Goal: Task Accomplishment & Management: Manage account settings

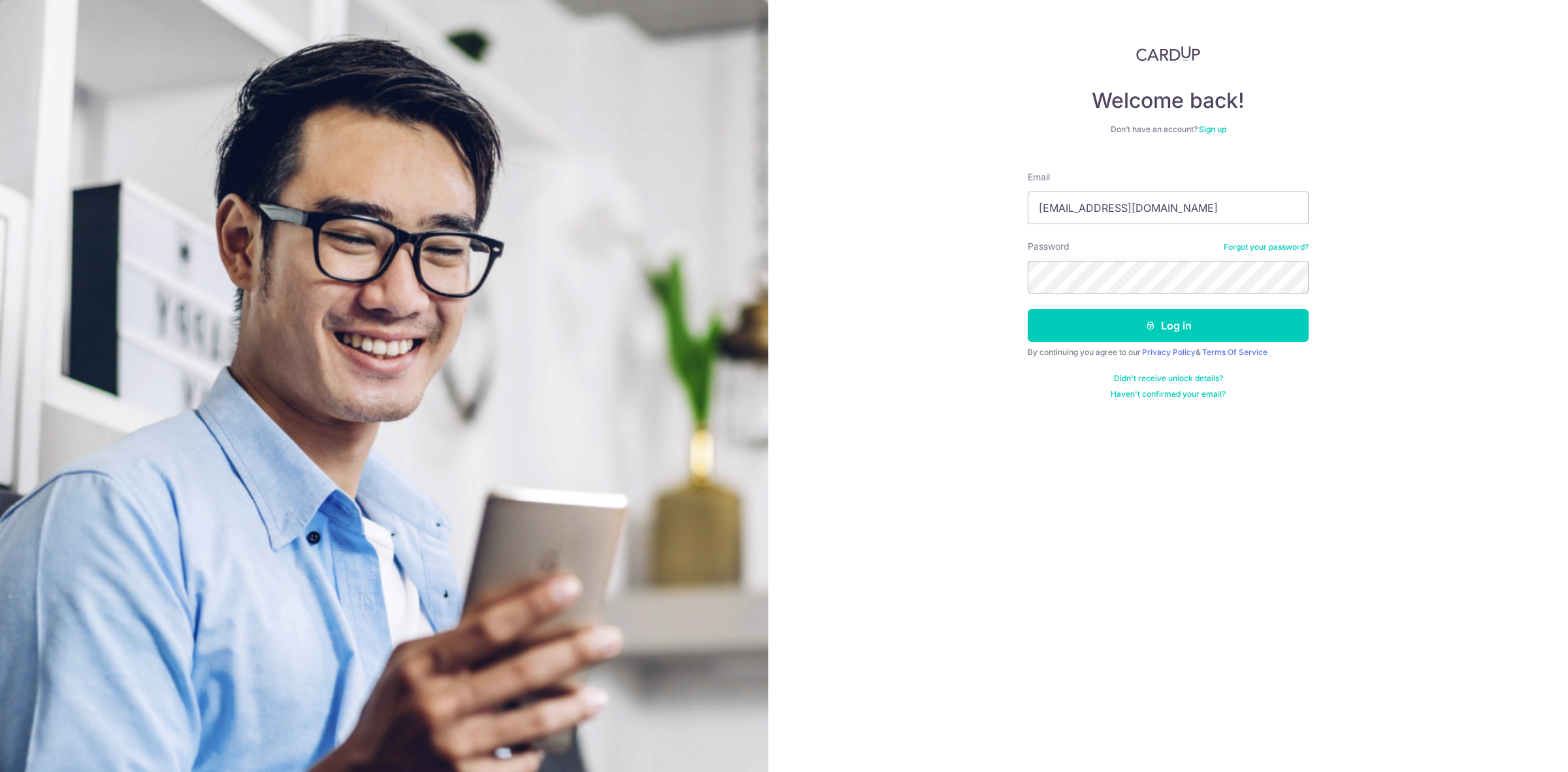
type input "sthyang@gmail.com"
click at [1183, 318] on button "Log in" at bounding box center [1168, 325] width 281 height 33
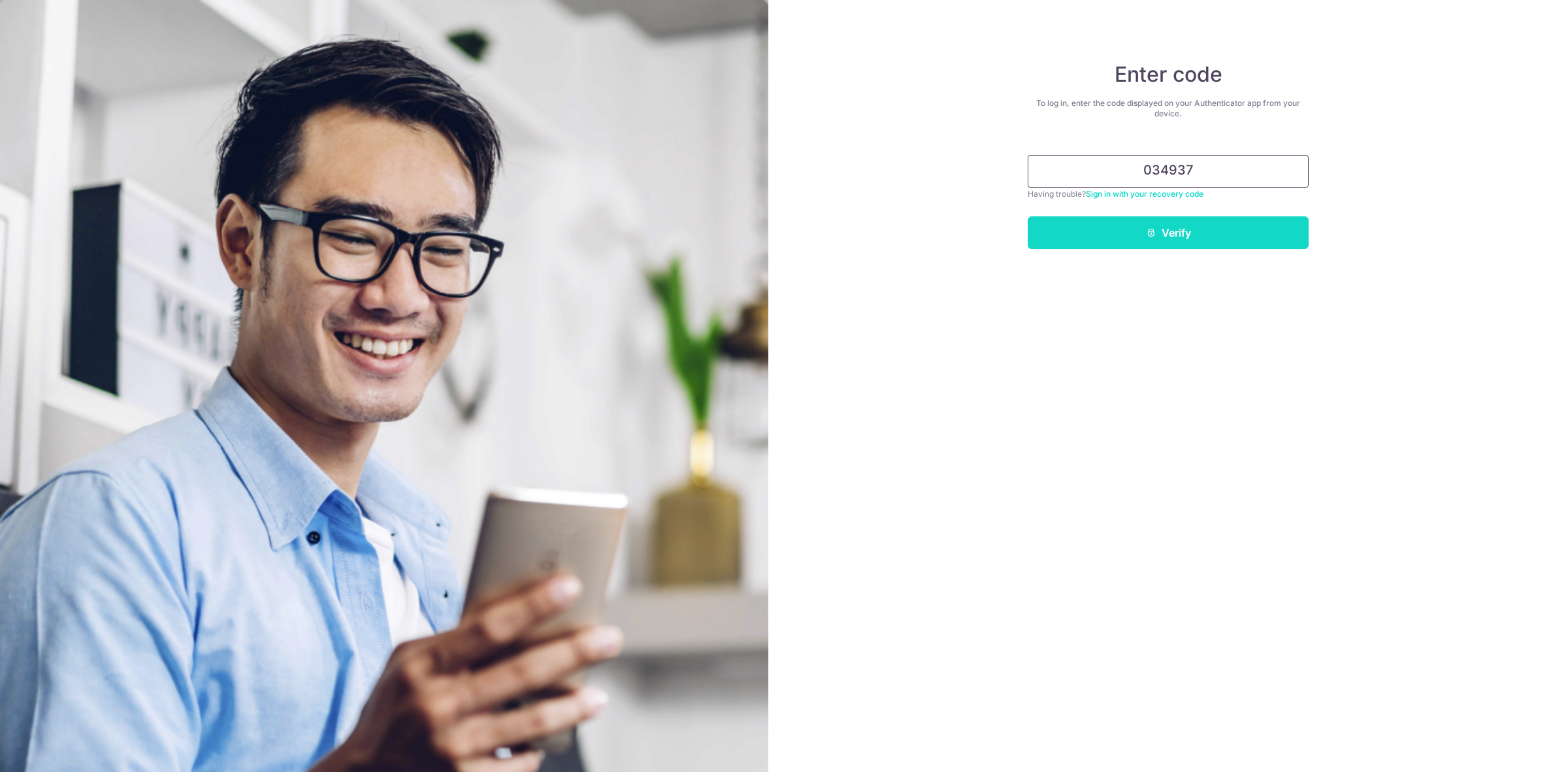
type input "034937"
click at [1209, 241] on button "Verify" at bounding box center [1168, 232] width 281 height 33
